Goal: Task Accomplishment & Management: Manage account settings

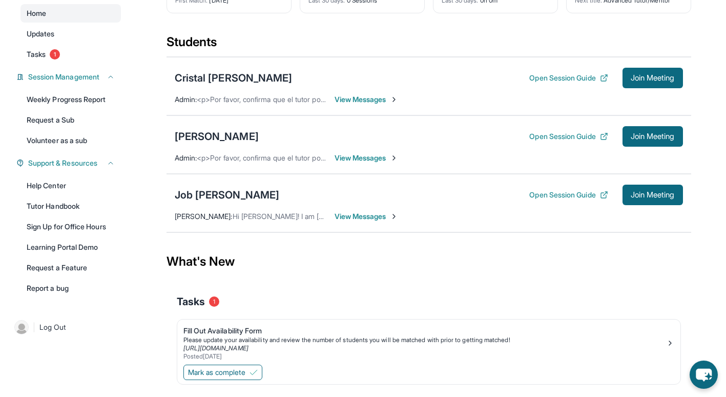
scroll to position [121, 0]
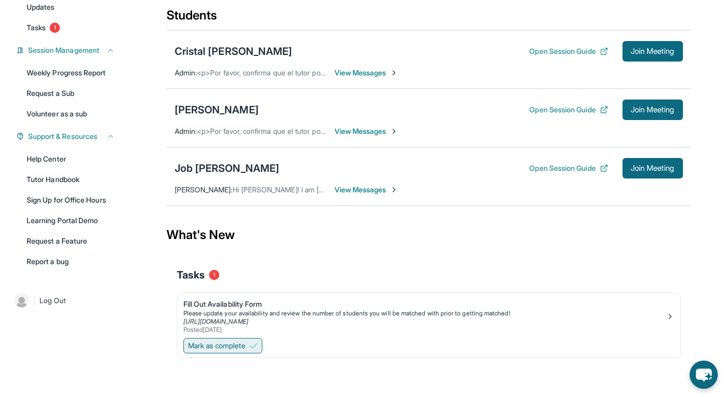
click at [224, 345] on span "Mark as complete" at bounding box center [216, 345] width 57 height 10
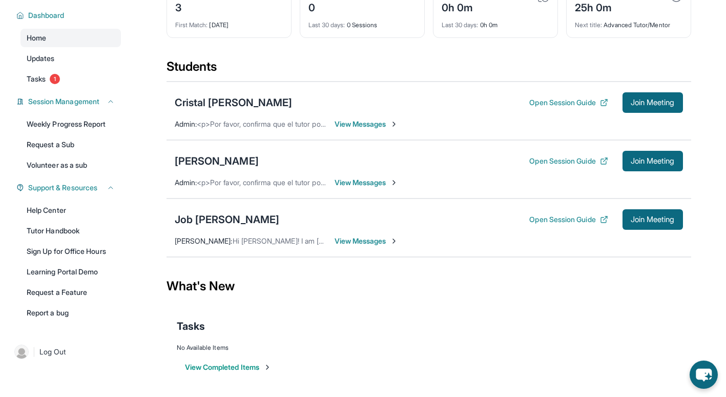
scroll to position [70, 0]
click at [213, 366] on button "View Completed Items" at bounding box center [228, 367] width 87 height 10
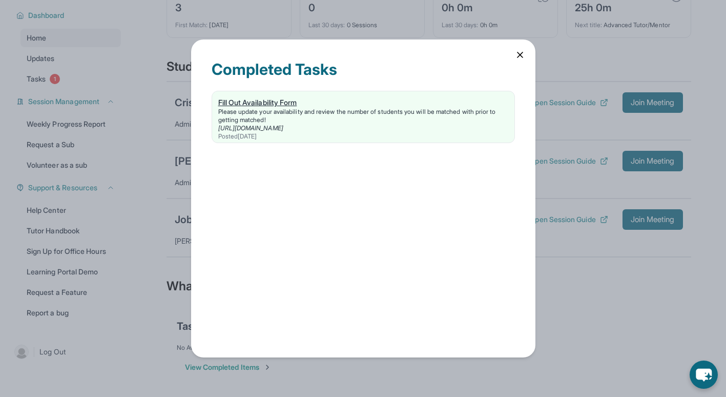
click at [285, 111] on div "Please update your availability and review the number of students you will be m…" at bounding box center [363, 116] width 290 height 16
click at [520, 58] on icon at bounding box center [520, 55] width 10 height 10
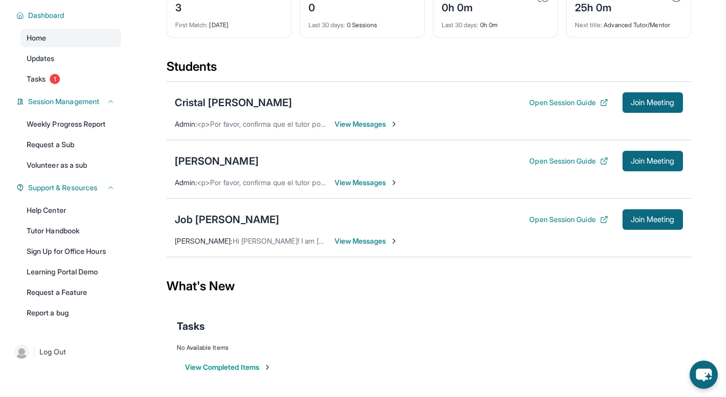
scroll to position [0, 0]
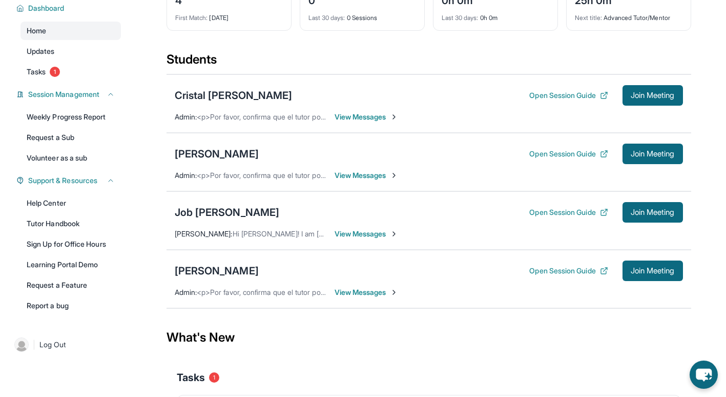
scroll to position [79, 0]
